Goal: Transaction & Acquisition: Book appointment/travel/reservation

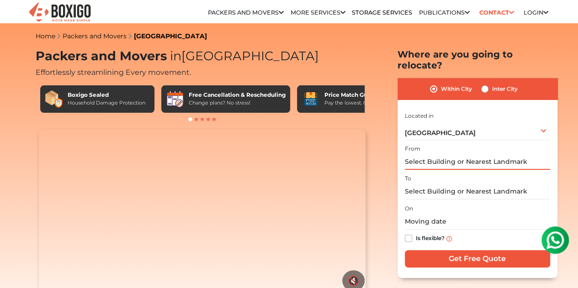
click at [455, 162] on input "text" at bounding box center [477, 162] width 145 height 16
paste input "102-1, Kenchena Halli Rd, Durga Parameshwari Layout, Pattanagere, Rajarajeshwar…"
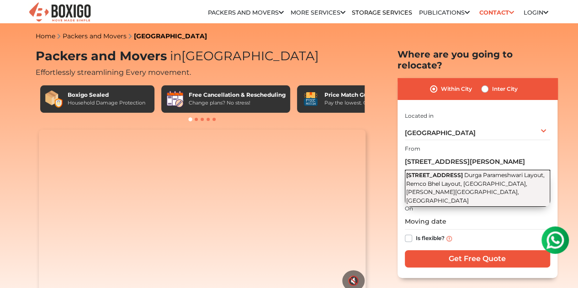
click at [459, 172] on span "102-1, Kenchena Halli Rd" at bounding box center [434, 175] width 57 height 7
type input "102-1, Kenchena Halli Rd, Durga Parameshwari Layout, Remco Bhel Layout, Pattana…"
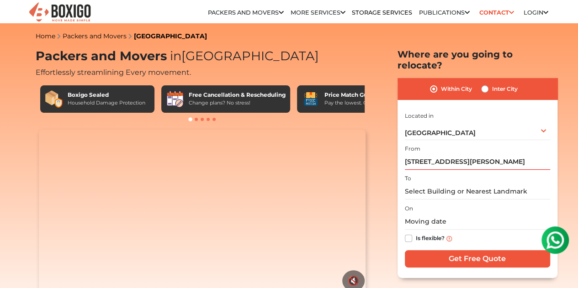
click at [447, 173] on div "To" at bounding box center [477, 186] width 145 height 27
click at [432, 174] on div "To" at bounding box center [477, 186] width 145 height 27
click at [417, 173] on div "To" at bounding box center [477, 186] width 145 height 27
click at [448, 174] on div "To" at bounding box center [477, 186] width 145 height 27
click at [448, 190] on input "text" at bounding box center [477, 192] width 145 height 16
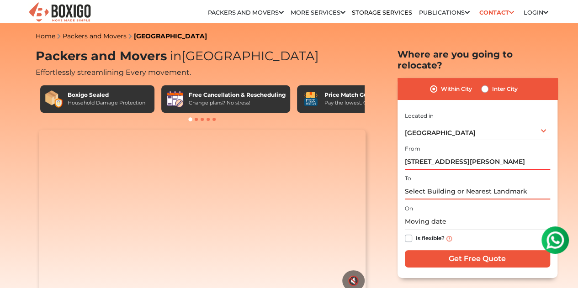
click at [478, 188] on input "text" at bounding box center [477, 192] width 145 height 16
paste input "102-1, Kenchena Halli Rd, Durga Parameshwari Layout, Pattanagere, Rajarajeshwar…"
click at [405, 250] on input "Get Free Quote" at bounding box center [477, 258] width 145 height 17
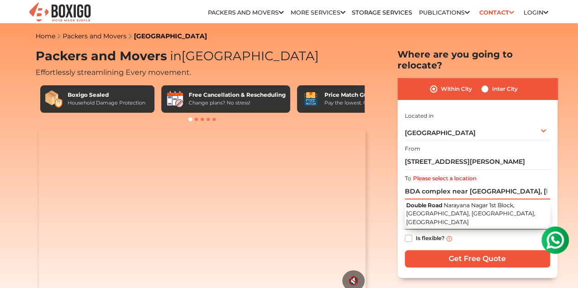
click at [531, 184] on input "BDA complex near double road, Rajarajeshwari Nagar, Bengaluru, Karnataka 560098…" at bounding box center [477, 192] width 145 height 16
click at [524, 190] on input "BDA complex near double road, Rajarajeshwari Nagar, Bengaluru, Karnataka 560098…" at bounding box center [477, 192] width 145 height 16
click at [516, 184] on input "BDA complex near double road, Rajarajeshwari Nagar, Bengaluru, Karnataka 560098…" at bounding box center [477, 192] width 145 height 16
click at [388, 191] on section "Packers and Movers in Bangalore Effortlessly streamlining Every movement. Boxig…" at bounding box center [463, 163] width 160 height 229
drag, startPoint x: 511, startPoint y: 184, endPoint x: 331, endPoint y: 196, distance: 180.4
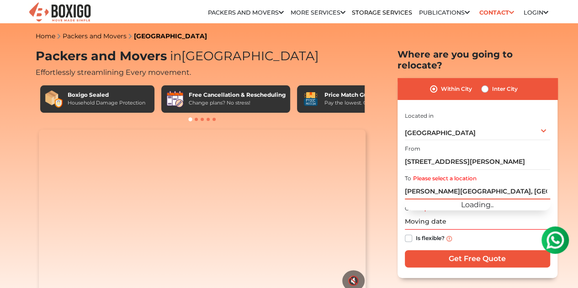
type input "Rajarajeshwari Nagar, Bengaluru, Karnataka 560098, India"
click at [405, 250] on input "Get Free Quote" at bounding box center [477, 258] width 145 height 17
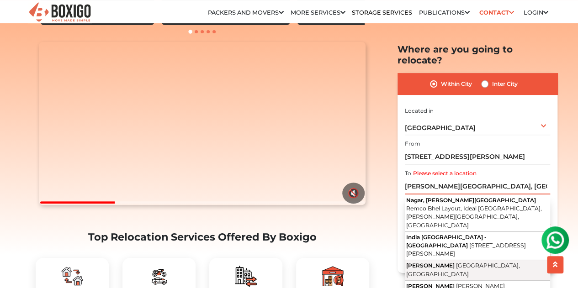
scroll to position [137, 0]
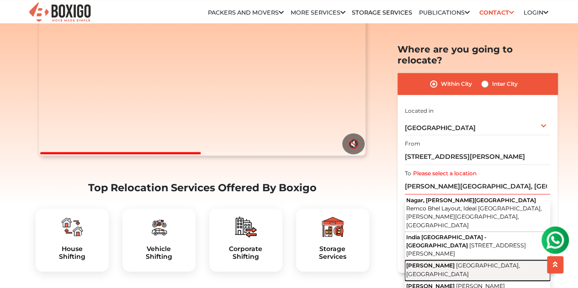
click at [455, 262] on span "[PERSON_NAME]" at bounding box center [430, 265] width 48 height 7
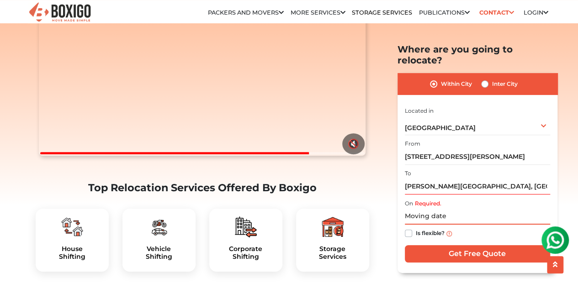
click at [460, 209] on input "text" at bounding box center [477, 217] width 145 height 16
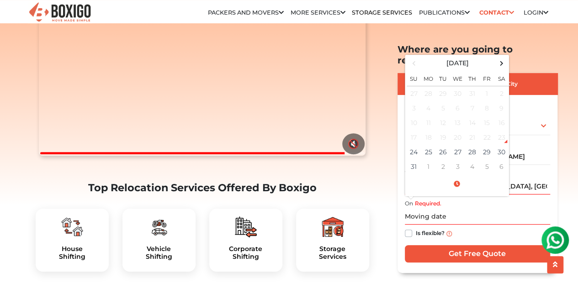
click at [365, 194] on h2 "Top Relocation Services Offered By Boxigo" at bounding box center [203, 188] width 334 height 12
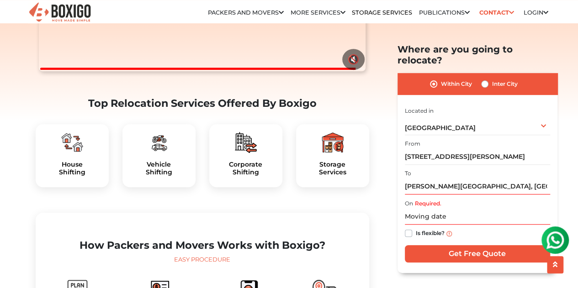
scroll to position [274, 0]
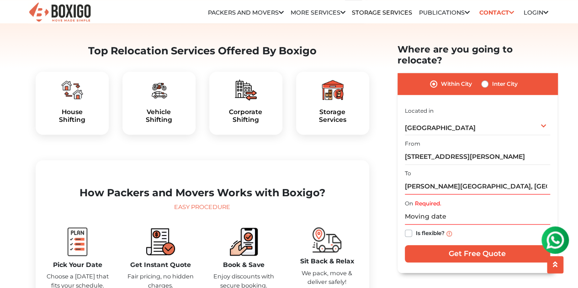
click at [73, 101] on img at bounding box center [72, 90] width 22 height 22
click at [416, 228] on label "Is flexible?" at bounding box center [430, 233] width 29 height 10
click at [407, 228] on input "Is flexible?" at bounding box center [408, 232] width 7 height 9
checkbox input "true"
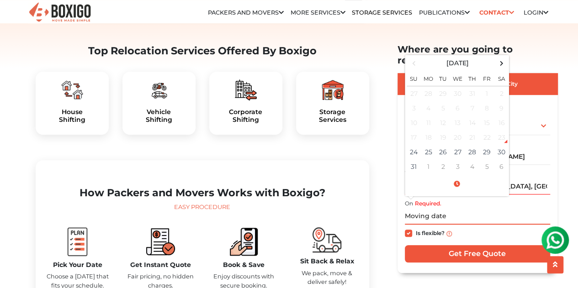
click at [438, 209] on input "text" at bounding box center [477, 217] width 145 height 16
click at [414, 145] on td "24" at bounding box center [414, 152] width 15 height 15
type input "08/24/2025 4:26 PM"
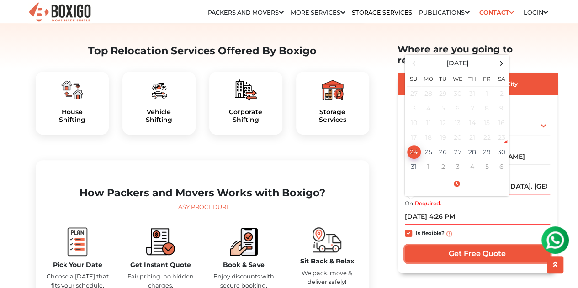
click at [455, 245] on input "Get Free Quote" at bounding box center [477, 253] width 145 height 17
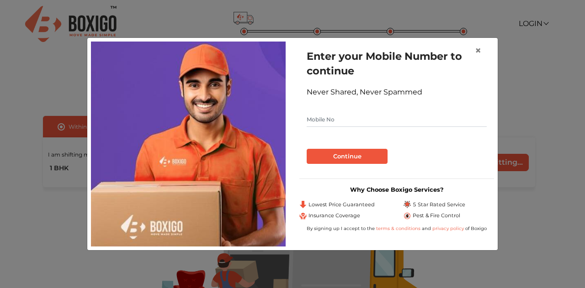
click at [347, 124] on input "text" at bounding box center [397, 119] width 180 height 15
type input "8555969235"
click at [332, 150] on button "Continue" at bounding box center [347, 157] width 81 height 16
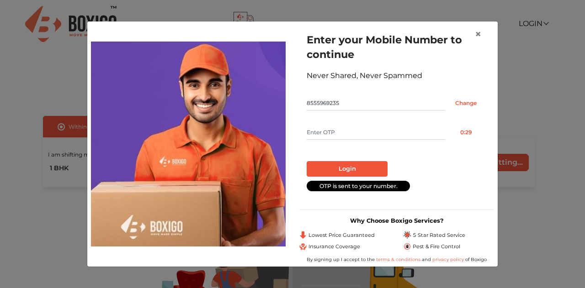
click at [356, 127] on input "text" at bounding box center [376, 132] width 138 height 15
click at [358, 122] on form "Enter your Mobile Number to continue Never Shared, Never Spammed 8555969235 Cha…" at bounding box center [397, 111] width 180 height 159
click at [334, 135] on input "text" at bounding box center [376, 132] width 138 height 15
type input "2002"
click at [334, 165] on button "Login" at bounding box center [347, 169] width 81 height 16
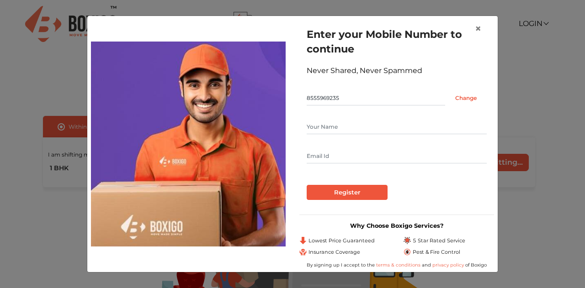
click at [412, 127] on input "text" at bounding box center [397, 127] width 180 height 15
type input "Venkateswara"
click at [372, 154] on input "text" at bounding box center [397, 156] width 180 height 15
type input "[DOMAIN_NAME][EMAIL_ADDRESS][DOMAIN_NAME]"
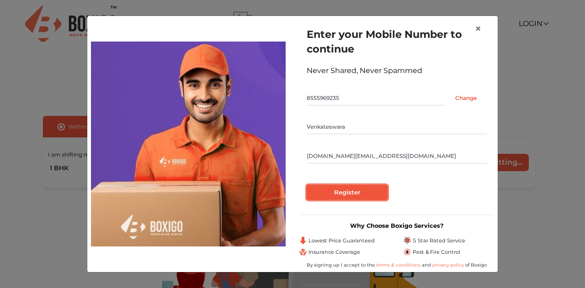
click at [349, 194] on input "Register" at bounding box center [347, 193] width 81 height 16
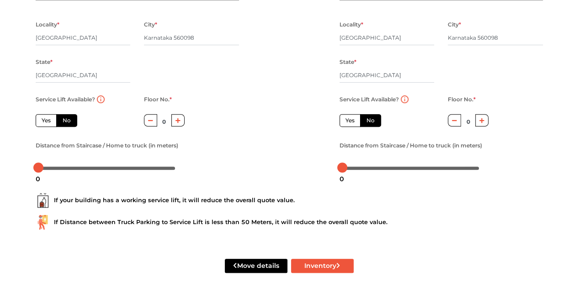
scroll to position [137, 0]
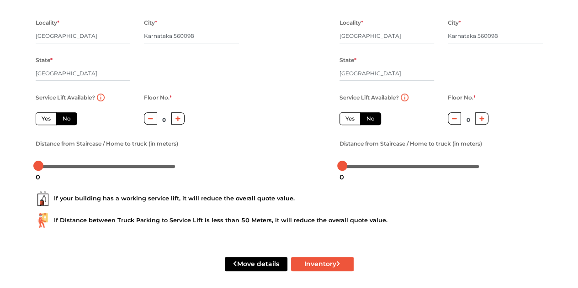
click at [49, 118] on label "Yes" at bounding box center [46, 118] width 21 height 13
click at [48, 118] on input "Yes" at bounding box center [45, 118] width 6 height 6
radio input "true"
click at [43, 169] on div at bounding box center [38, 166] width 10 height 10
click at [43, 170] on div "2" at bounding box center [41, 178] width 12 height 16
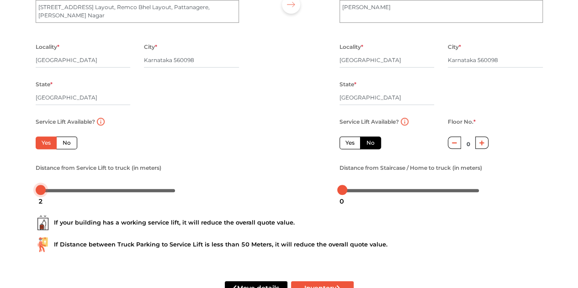
scroll to position [143, 0]
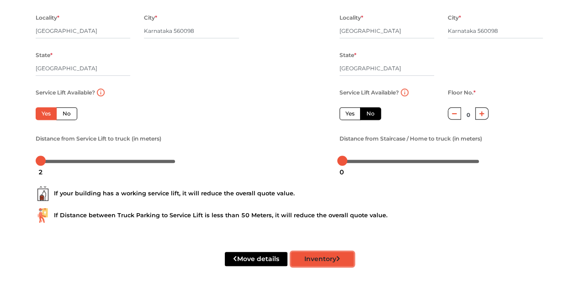
click at [306, 260] on button "Inventory" at bounding box center [322, 259] width 63 height 14
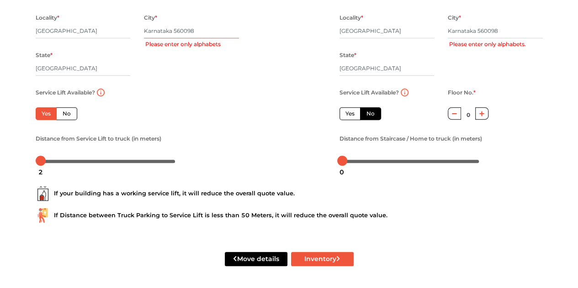
click at [196, 32] on input "Karnataka 560098" at bounding box center [191, 31] width 95 height 15
click at [207, 27] on input "Karnataka 560098" at bounding box center [191, 31] width 95 height 15
drag, startPoint x: 207, startPoint y: 29, endPoint x: 175, endPoint y: 25, distance: 31.8
click at [175, 25] on input "Karnataka 560098" at bounding box center [191, 31] width 95 height 15
drag, startPoint x: 130, startPoint y: 30, endPoint x: 25, endPoint y: 31, distance: 105.1
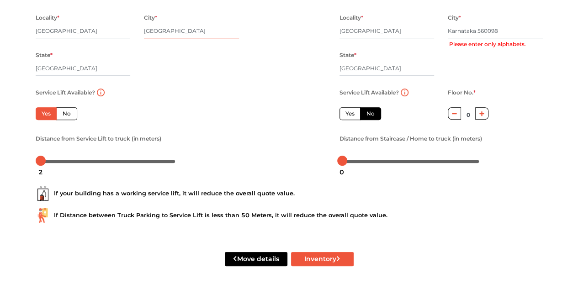
click at [25, 31] on div "Plan your move Enter your floor info Add your inventory Your move summary My Mo…" at bounding box center [289, 73] width 578 height 430
paste input "560098"
click at [195, 64] on div "Locality * [GEOGRAPHIC_DATA] * 560098 Please enter only alphabets State * [GEOG…" at bounding box center [137, 49] width 217 height 75
click at [199, 32] on input "560098" at bounding box center [191, 31] width 95 height 15
drag, startPoint x: 192, startPoint y: 29, endPoint x: 22, endPoint y: 29, distance: 170.4
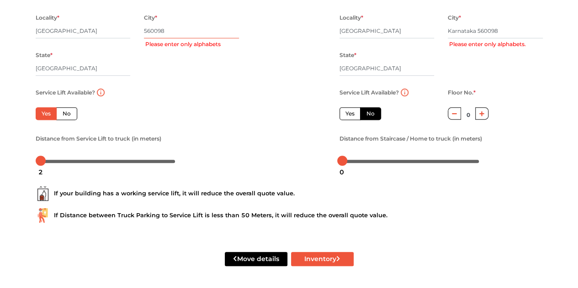
click at [22, 29] on div "Plan your move Enter your floor info Add your inventory Your move summary My Mo…" at bounding box center [289, 73] width 578 height 430
type input "bangloare"
click at [170, 85] on div "Locality * [GEOGRAPHIC_DATA] * bangloare State * [GEOGRAPHIC_DATA] Pincode *" at bounding box center [137, 49] width 217 height 75
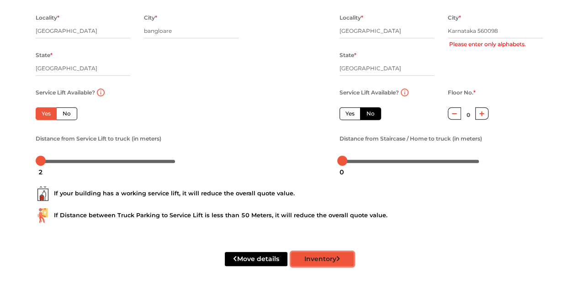
click at [327, 261] on button "Inventory" at bounding box center [322, 259] width 63 height 14
click at [48, 146] on body "Plan your move Enter your floor info Add your inventory Your move summary My Mo…" at bounding box center [289, 2] width 578 height 288
click at [43, 162] on div at bounding box center [106, 160] width 137 height 5
click at [332, 258] on button "Inventory" at bounding box center [322, 259] width 63 height 14
click at [368, 116] on label "No" at bounding box center [370, 113] width 21 height 13
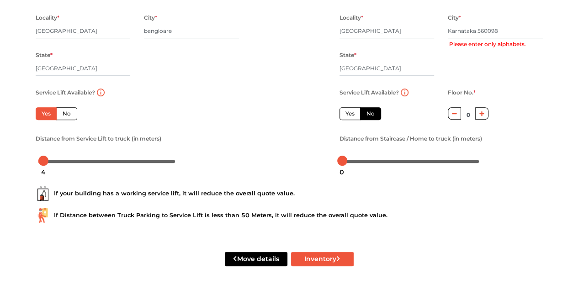
click at [368, 116] on input "No" at bounding box center [369, 113] width 6 height 6
click at [366, 115] on label "No" at bounding box center [370, 113] width 21 height 13
click at [366, 115] on input "No" at bounding box center [369, 113] width 6 height 6
click at [482, 114] on icon "button" at bounding box center [481, 113] width 5 height 5
type input "1"
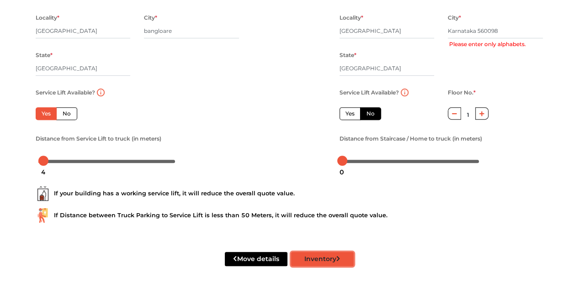
click at [311, 263] on button "Inventory" at bounding box center [322, 259] width 63 height 14
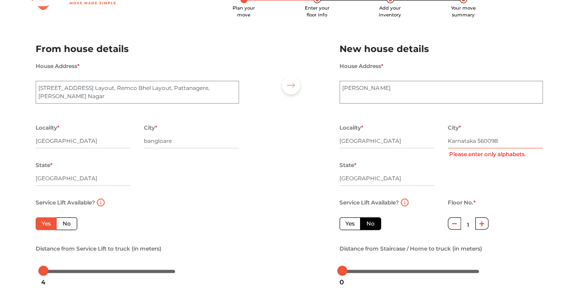
scroll to position [0, 0]
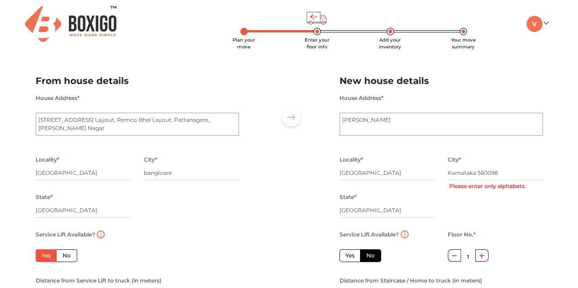
click at [293, 118] on img at bounding box center [291, 117] width 8 height 5
click at [506, 173] on input "Karnataka 560098" at bounding box center [495, 173] width 95 height 15
type input "K"
type input "[GEOGRAPHIC_DATA]"
click at [480, 210] on div "Locality * [GEOGRAPHIC_DATA] * [GEOGRAPHIC_DATA] State * [GEOGRAPHIC_DATA] Pinc…" at bounding box center [441, 191] width 217 height 75
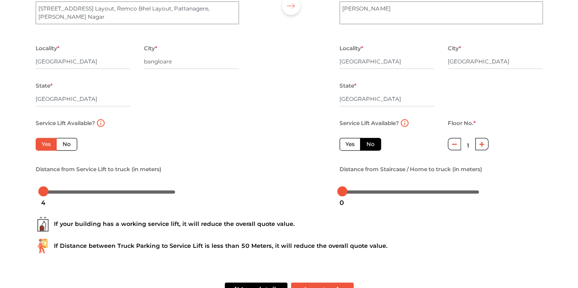
scroll to position [143, 0]
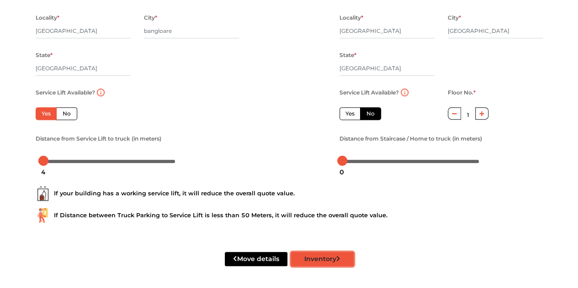
click at [314, 263] on button "Inventory" at bounding box center [322, 259] width 63 height 14
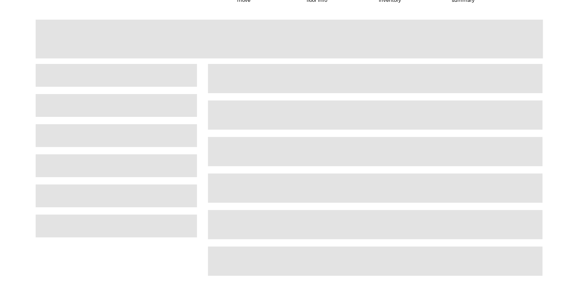
scroll to position [23, 0]
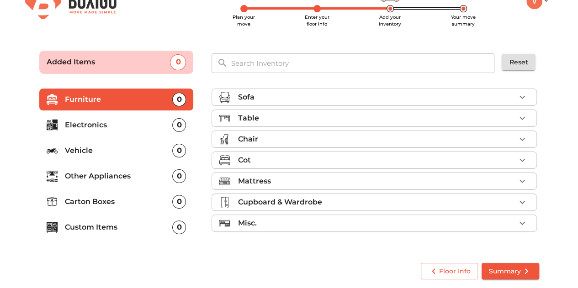
click at [523, 137] on icon "button" at bounding box center [522, 139] width 11 height 11
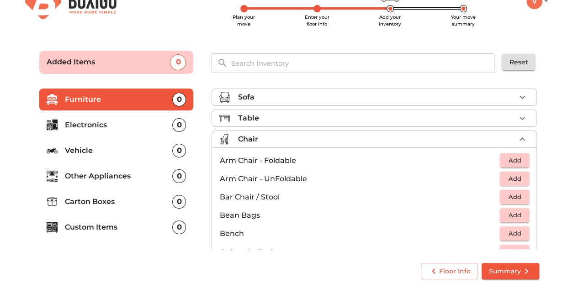
scroll to position [0, 0]
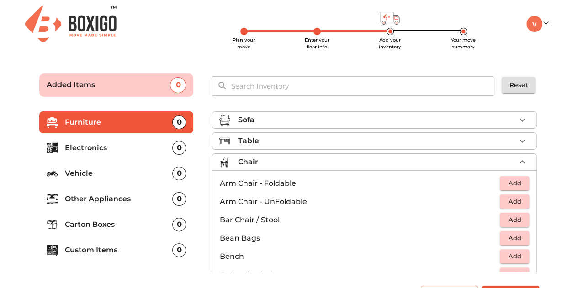
click at [517, 159] on icon "button" at bounding box center [522, 162] width 11 height 11
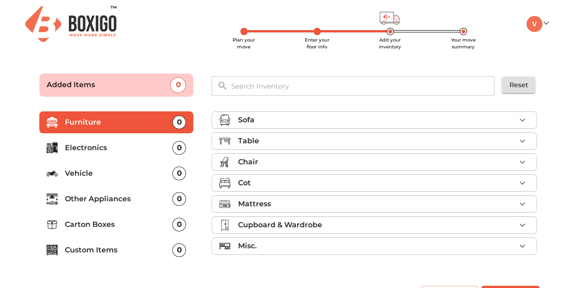
click at [284, 138] on div "Table" at bounding box center [377, 141] width 278 height 11
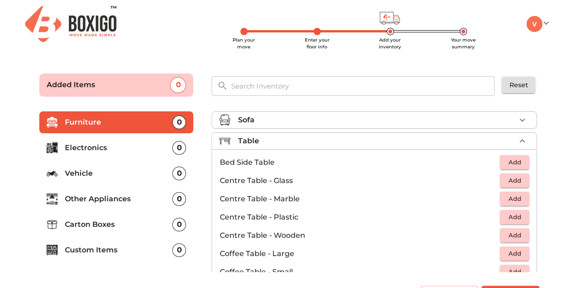
click at [284, 138] on div "Table" at bounding box center [377, 141] width 278 height 11
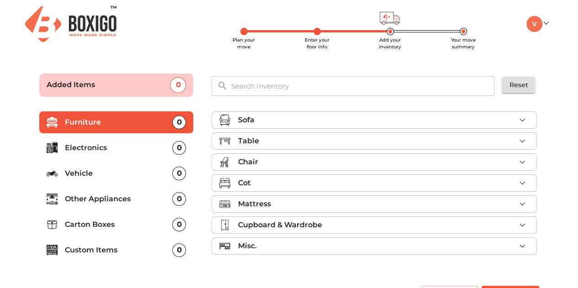
click at [275, 119] on div "Sofa" at bounding box center [377, 120] width 278 height 11
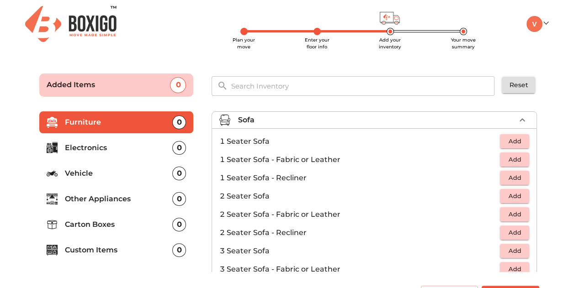
click at [275, 119] on div "Sofa" at bounding box center [377, 120] width 278 height 11
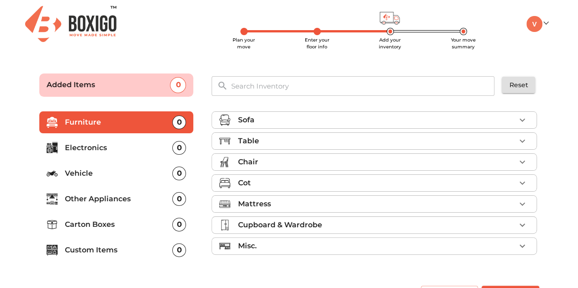
click at [276, 182] on div "Cot" at bounding box center [377, 183] width 278 height 11
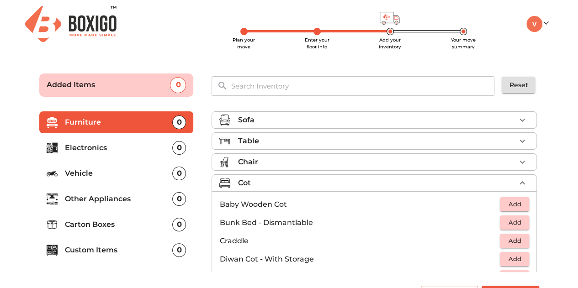
click at [519, 202] on span "Add" at bounding box center [514, 204] width 20 height 11
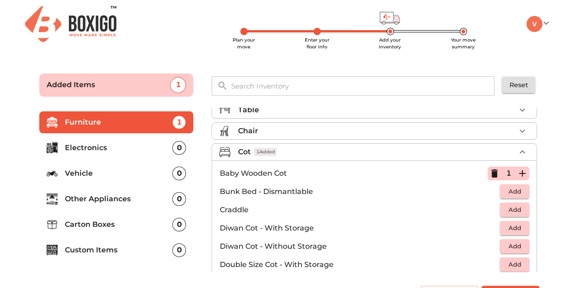
scroll to position [46, 0]
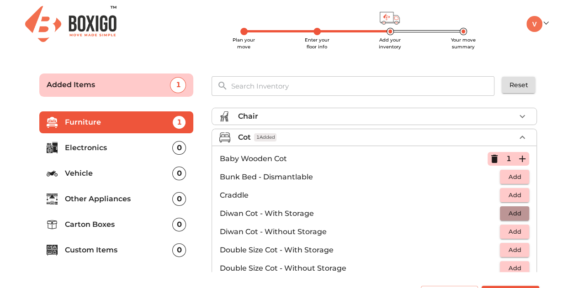
click at [509, 212] on span "Add" at bounding box center [514, 213] width 20 height 11
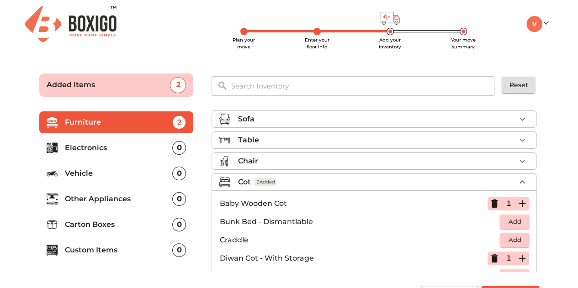
scroll to position [0, 0]
click at [493, 206] on icon "button" at bounding box center [494, 204] width 11 height 11
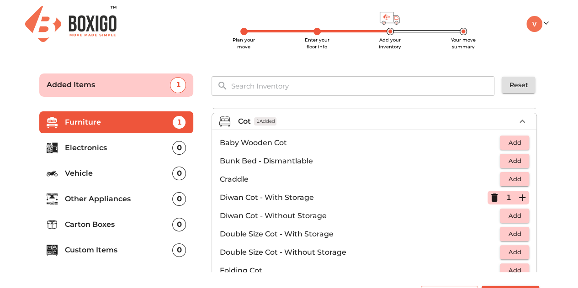
scroll to position [137, 0]
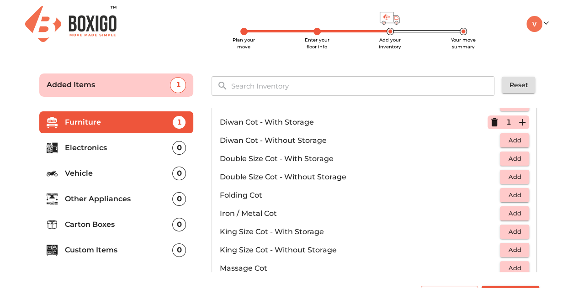
click at [509, 156] on span "Add" at bounding box center [514, 159] width 20 height 11
click at [491, 156] on icon "button" at bounding box center [494, 159] width 6 height 8
click at [491, 123] on icon "button" at bounding box center [494, 122] width 6 height 8
click at [506, 138] on span "Add" at bounding box center [514, 140] width 20 height 11
click at [507, 174] on span "Add" at bounding box center [514, 177] width 20 height 11
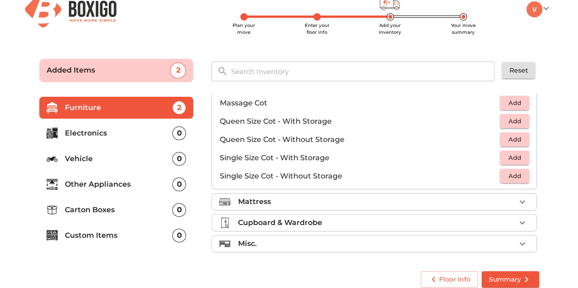
scroll to position [23, 0]
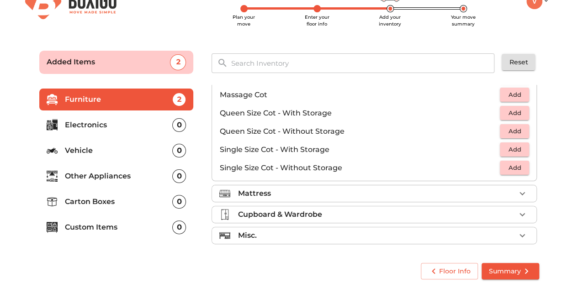
click at [92, 125] on p "Electronics" at bounding box center [119, 125] width 108 height 11
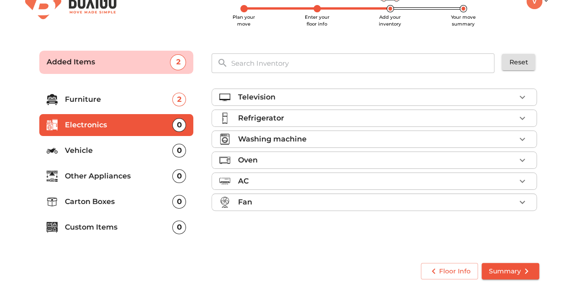
click at [281, 96] on div "Television" at bounding box center [377, 97] width 278 height 11
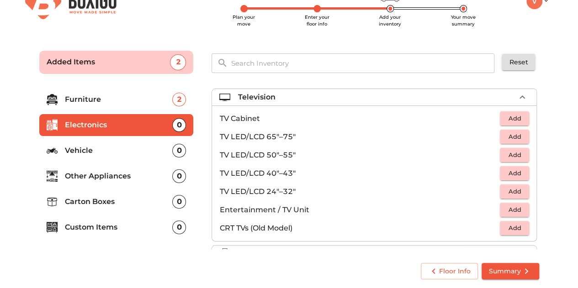
click at [510, 175] on span "Add" at bounding box center [514, 173] width 20 height 11
click at [81, 178] on p "Other Appliances" at bounding box center [119, 176] width 108 height 11
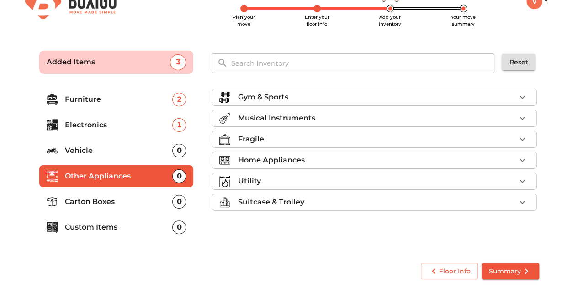
click at [397, 164] on div "Home Appliances" at bounding box center [377, 160] width 278 height 11
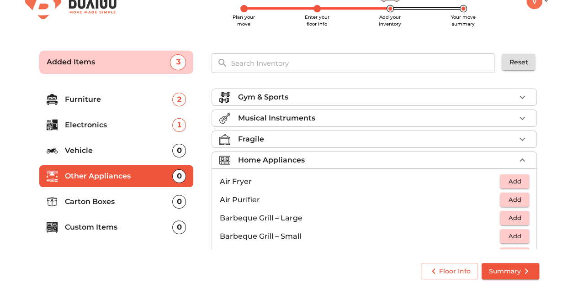
click at [519, 159] on icon "button" at bounding box center [522, 160] width 11 height 11
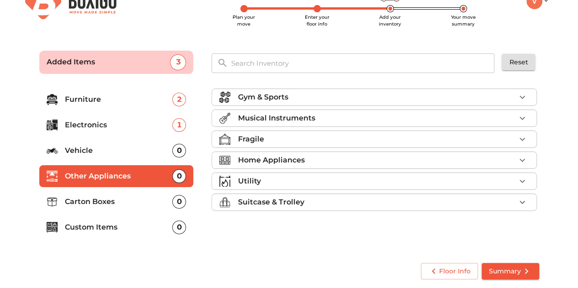
click at [270, 177] on div "Utility" at bounding box center [377, 181] width 278 height 11
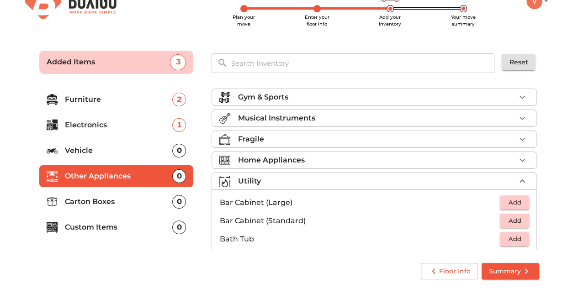
click at [517, 179] on icon "button" at bounding box center [522, 181] width 11 height 11
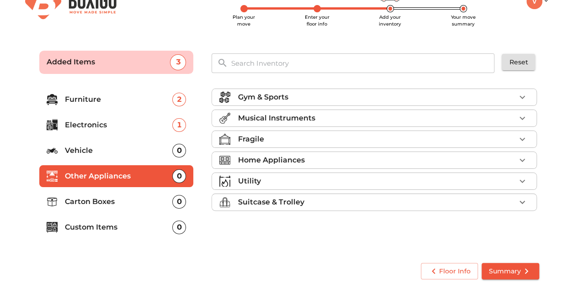
click at [272, 200] on p "Suitcase & Trolley" at bounding box center [271, 202] width 66 height 11
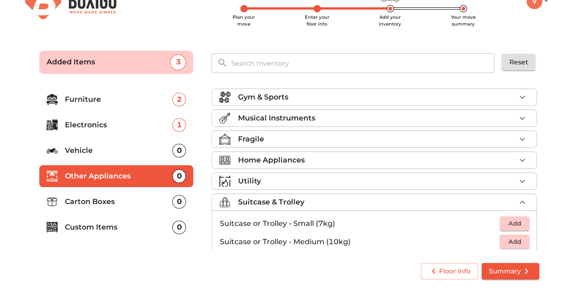
click at [272, 200] on p "Suitcase & Trolley" at bounding box center [271, 202] width 66 height 11
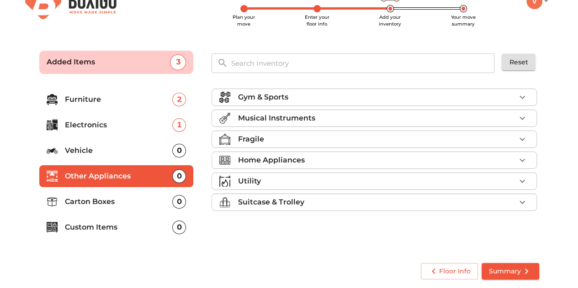
click at [79, 101] on p "Furniture" at bounding box center [119, 99] width 108 height 11
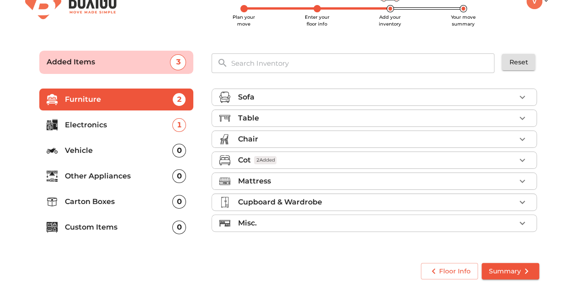
click at [79, 101] on p "Furniture" at bounding box center [119, 99] width 108 height 11
click at [75, 126] on p "Electronics" at bounding box center [119, 125] width 108 height 11
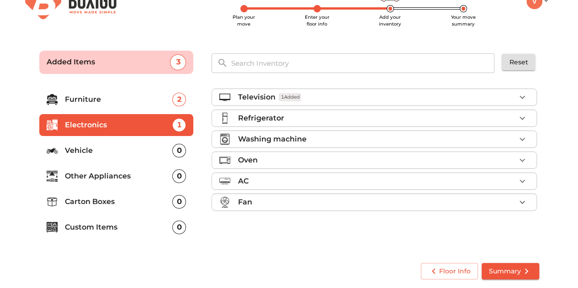
click at [71, 148] on p "Vehicle" at bounding box center [119, 150] width 108 height 11
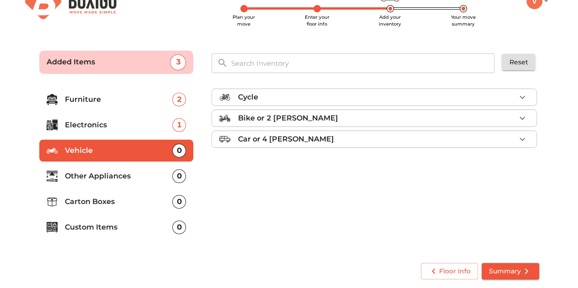
click at [62, 175] on div at bounding box center [56, 175] width 18 height 11
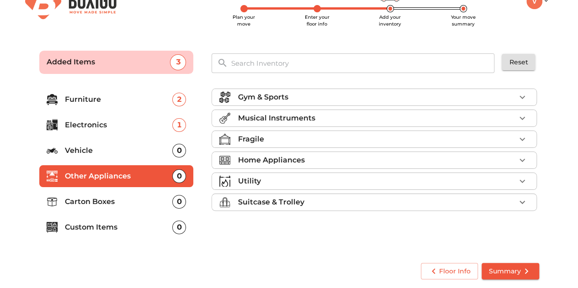
click at [67, 208] on li "Carton Boxes 0" at bounding box center [116, 202] width 154 height 22
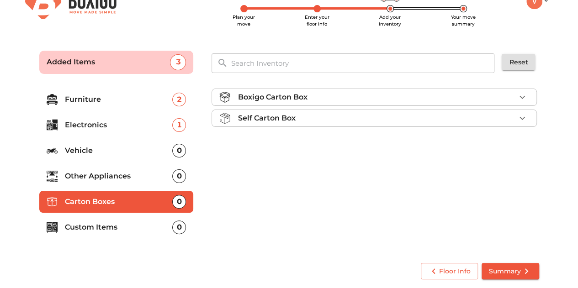
click at [494, 93] on div "Boxigo Carton Box" at bounding box center [377, 97] width 278 height 11
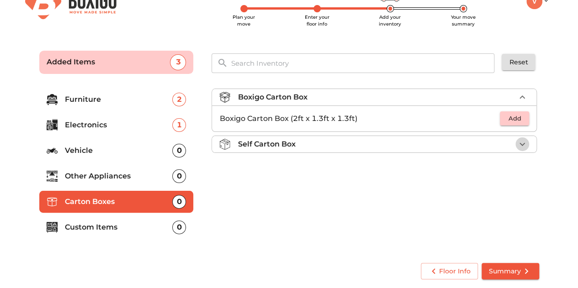
click at [521, 142] on icon "button" at bounding box center [522, 144] width 11 height 11
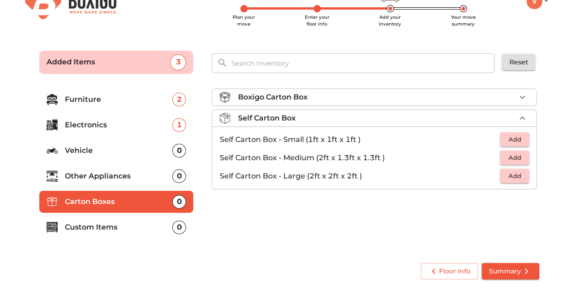
click at [103, 230] on p "Custom Items" at bounding box center [119, 227] width 108 height 11
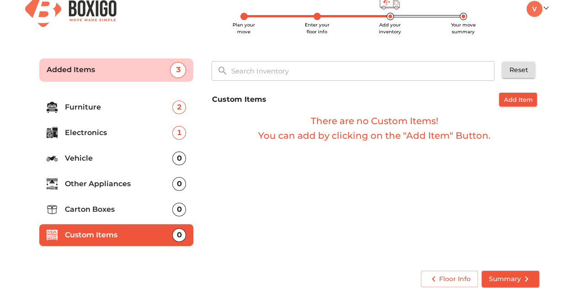
scroll to position [23, 0]
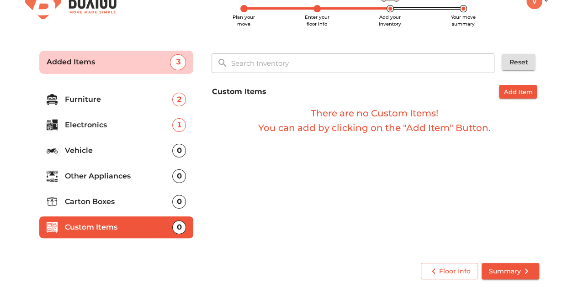
click at [100, 206] on p "Carton Boxes" at bounding box center [119, 201] width 108 height 11
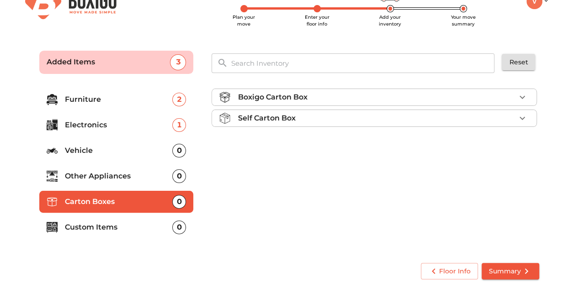
click at [310, 101] on div "Boxigo Carton Box" at bounding box center [377, 97] width 278 height 11
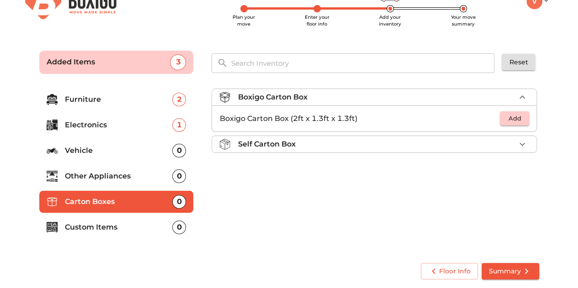
click at [253, 145] on p "Self Carton Box" at bounding box center [267, 144] width 58 height 11
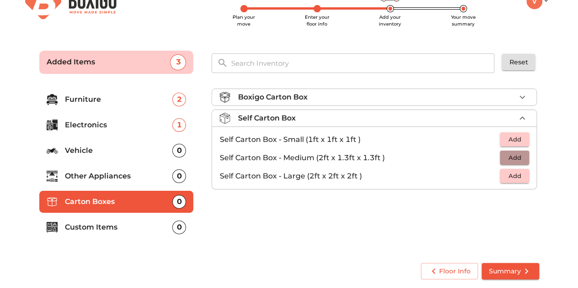
click at [516, 155] on span "Add" at bounding box center [514, 158] width 20 height 11
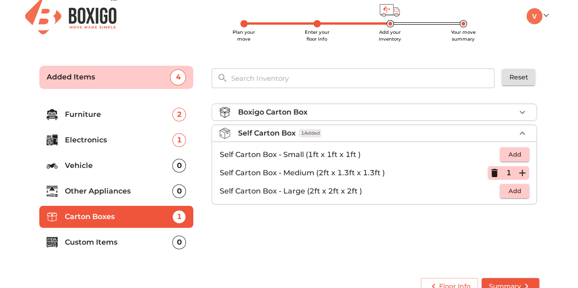
scroll to position [0, 0]
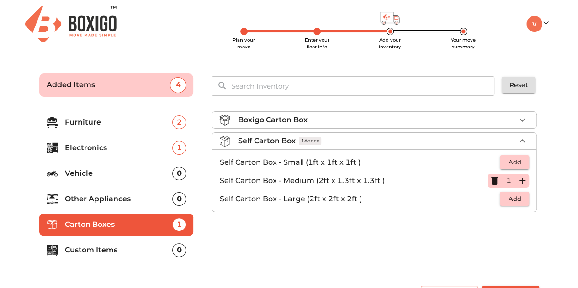
click at [342, 112] on li "Boxigo Carton Box" at bounding box center [374, 120] width 324 height 16
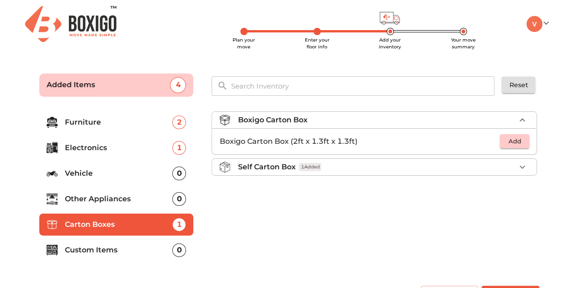
click at [519, 139] on span "Add" at bounding box center [514, 141] width 20 height 11
click at [521, 141] on icon "button" at bounding box center [522, 141] width 6 height 6
click at [518, 170] on icon "button" at bounding box center [522, 167] width 11 height 11
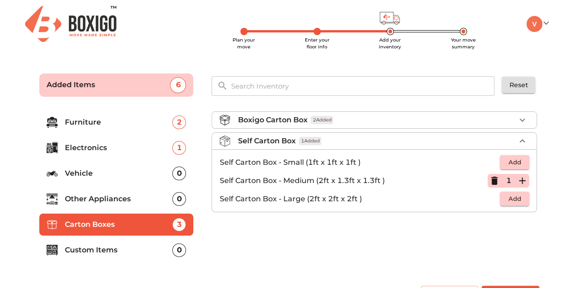
click at [520, 181] on icon "button" at bounding box center [522, 180] width 11 height 11
click at [508, 198] on span "Add" at bounding box center [514, 199] width 20 height 11
drag, startPoint x: 524, startPoint y: 199, endPoint x: 515, endPoint y: 200, distance: 8.3
click at [523, 199] on icon "button" at bounding box center [522, 199] width 11 height 11
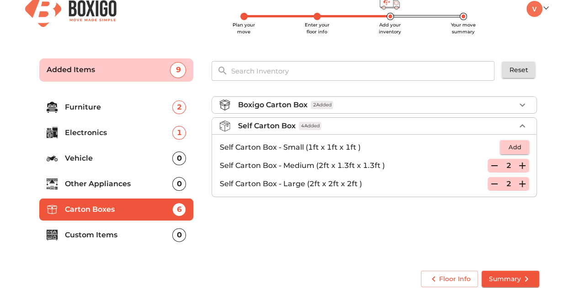
scroll to position [23, 0]
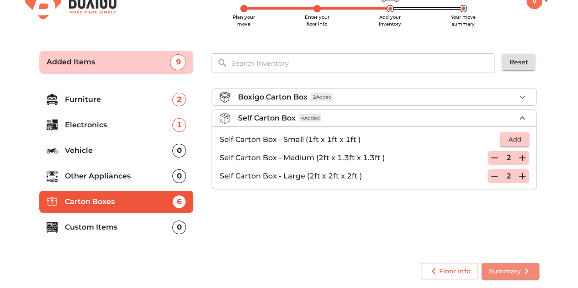
click at [514, 269] on span "Summary" at bounding box center [510, 271] width 43 height 11
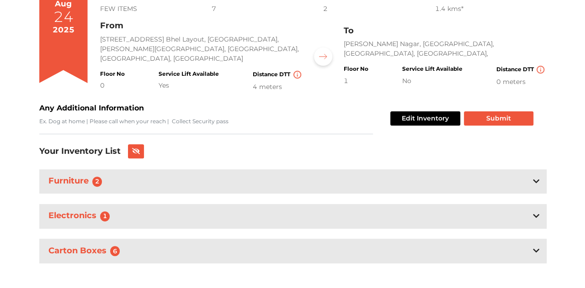
scroll to position [100, 0]
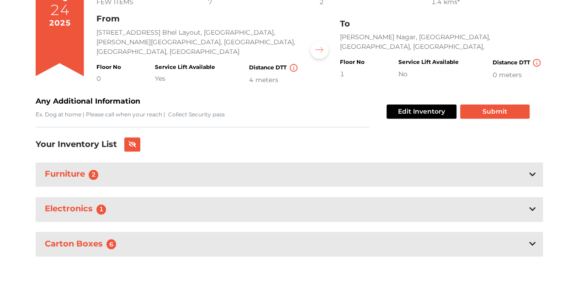
click at [233, 175] on div "Furniture 2" at bounding box center [289, 175] width 507 height 24
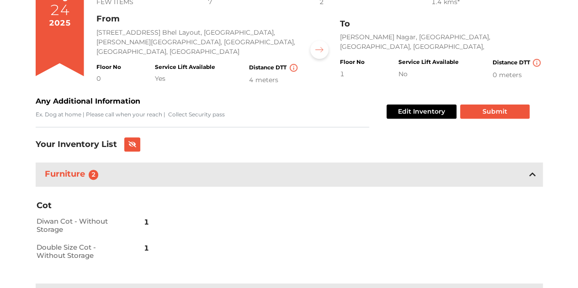
click at [233, 175] on div "Furniture 2" at bounding box center [289, 175] width 507 height 24
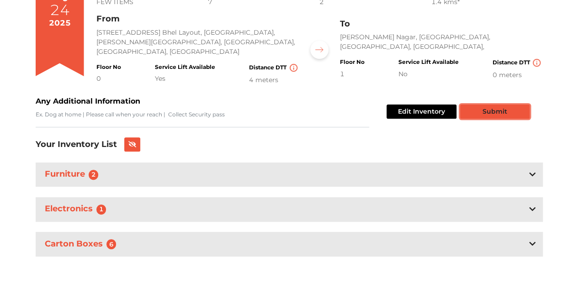
click at [500, 111] on button "Submit" at bounding box center [494, 112] width 69 height 14
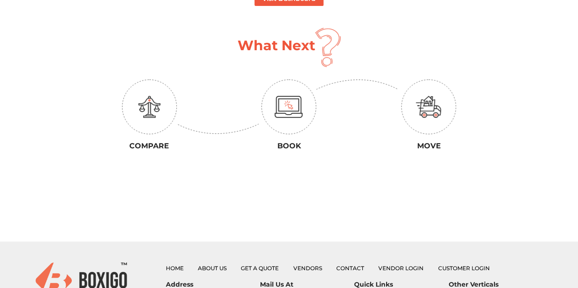
scroll to position [46, 0]
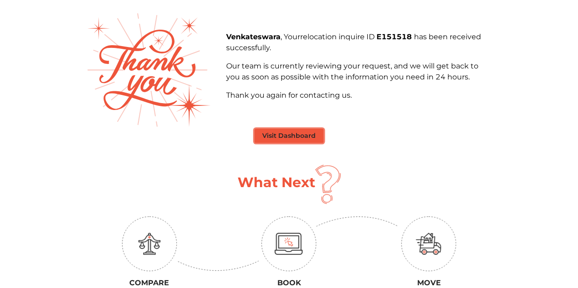
click at [274, 136] on button "Visit Dashboard" at bounding box center [288, 136] width 69 height 14
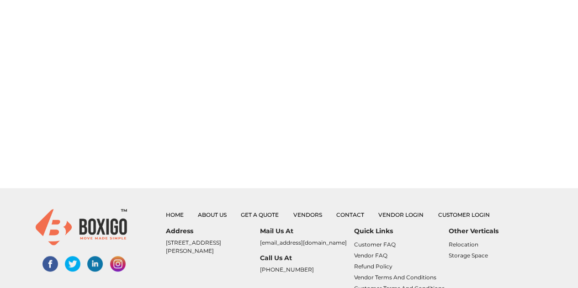
scroll to position [306, 0]
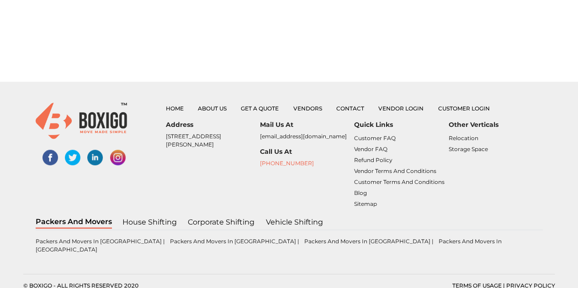
click at [277, 161] on link "[PHONE_NUMBER]" at bounding box center [287, 163] width 54 height 7
